Goal: Find specific page/section: Find specific page/section

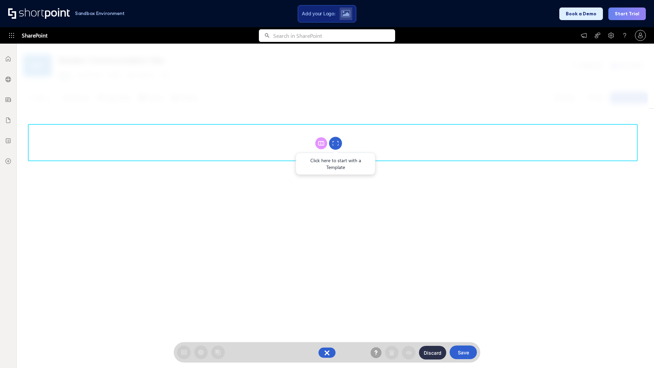
click at [335, 143] on circle at bounding box center [335, 143] width 13 height 13
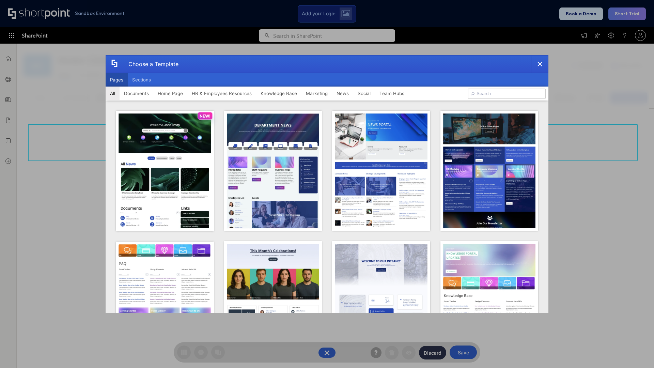
click at [116, 80] on button "Pages" at bounding box center [117, 80] width 22 height 14
type input "Team Hub 1"
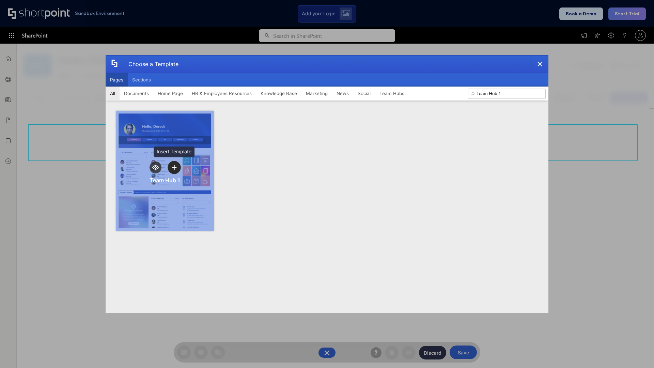
click at [174, 167] on icon "template selector" at bounding box center [174, 167] width 5 height 5
